Goal: Information Seeking & Learning: Learn about a topic

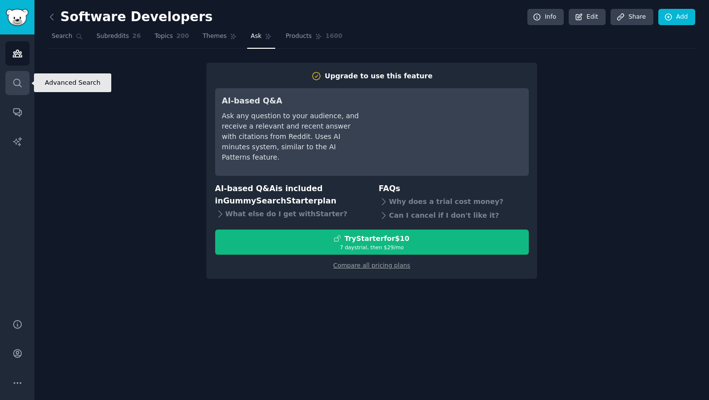
click at [13, 82] on icon "Sidebar" at bounding box center [17, 83] width 8 height 8
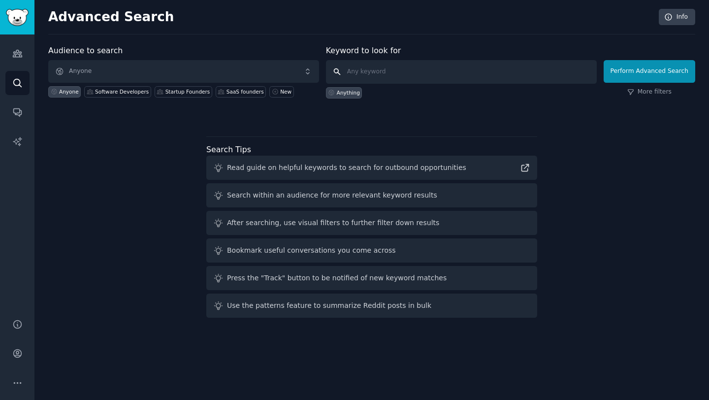
drag, startPoint x: 358, startPoint y: 71, endPoint x: 363, endPoint y: 66, distance: 7.0
click at [358, 71] on input "text" at bounding box center [461, 72] width 271 height 24
type input "pickleball"
click button "Perform Advanced Search" at bounding box center [649, 71] width 92 height 23
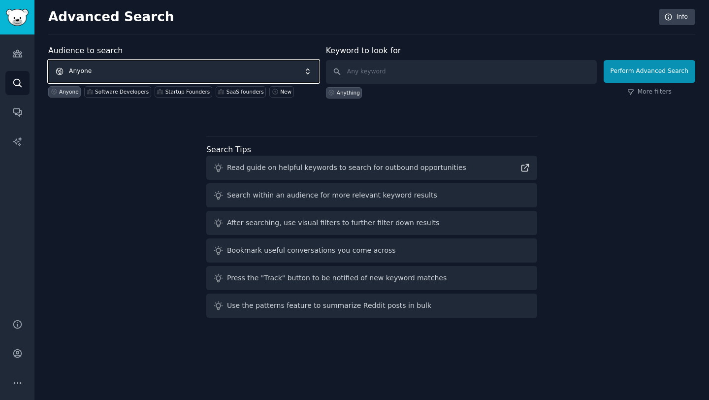
click at [123, 71] on span "Anyone" at bounding box center [183, 71] width 271 height 23
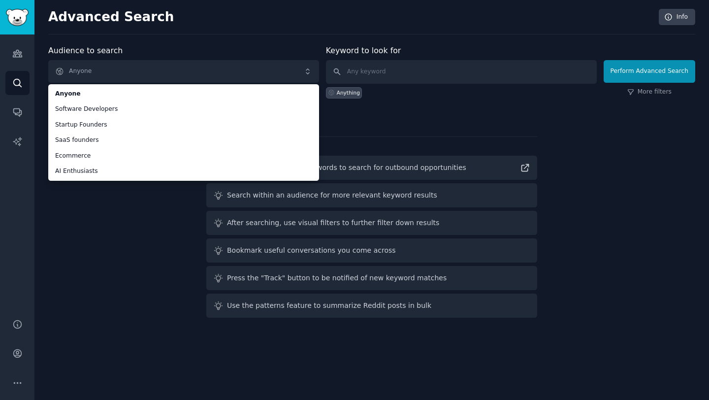
click at [60, 329] on div "Advanced Search Info Audience to search Anyone Anyone Software Developers Start…" at bounding box center [371, 200] width 674 height 400
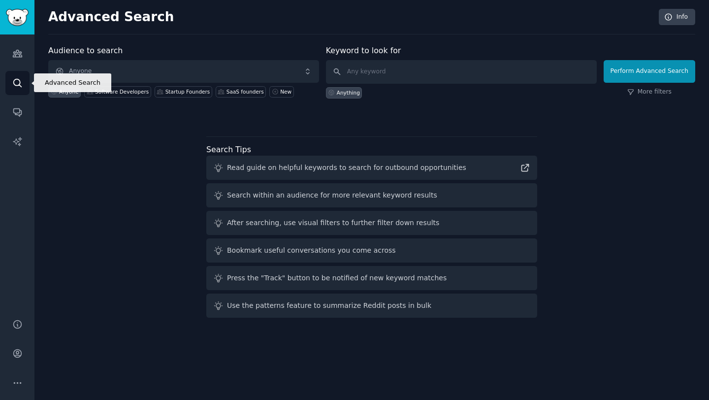
click at [7, 89] on link "Search" at bounding box center [17, 83] width 24 height 24
